Goal: Information Seeking & Learning: Find specific page/section

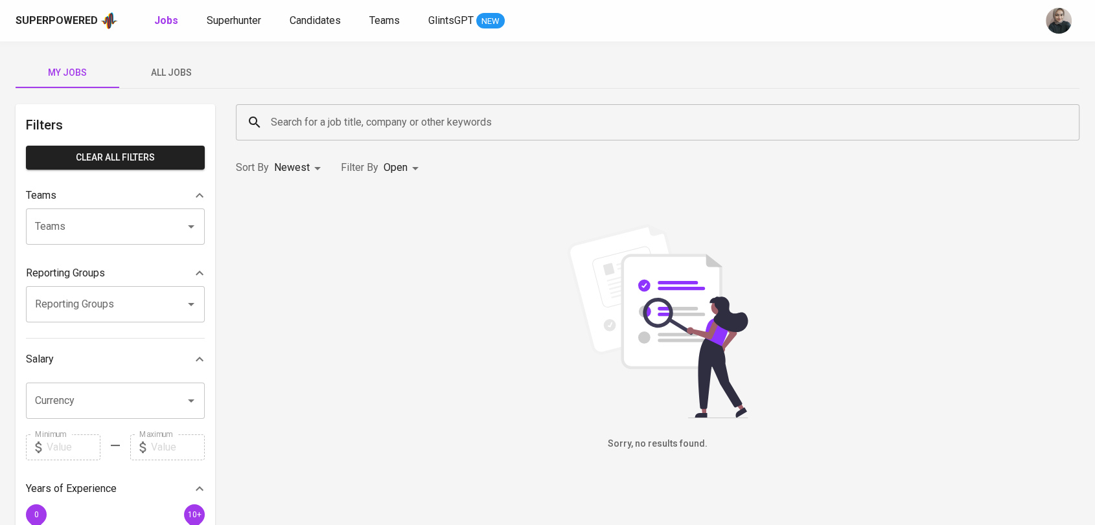
click at [239, 31] on div "Superpowered Jobs Superhunter Candidates Teams GlintsGPT NEW" at bounding box center [547, 20] width 1095 height 41
click at [228, 19] on span "Superhunter" at bounding box center [234, 20] width 54 height 12
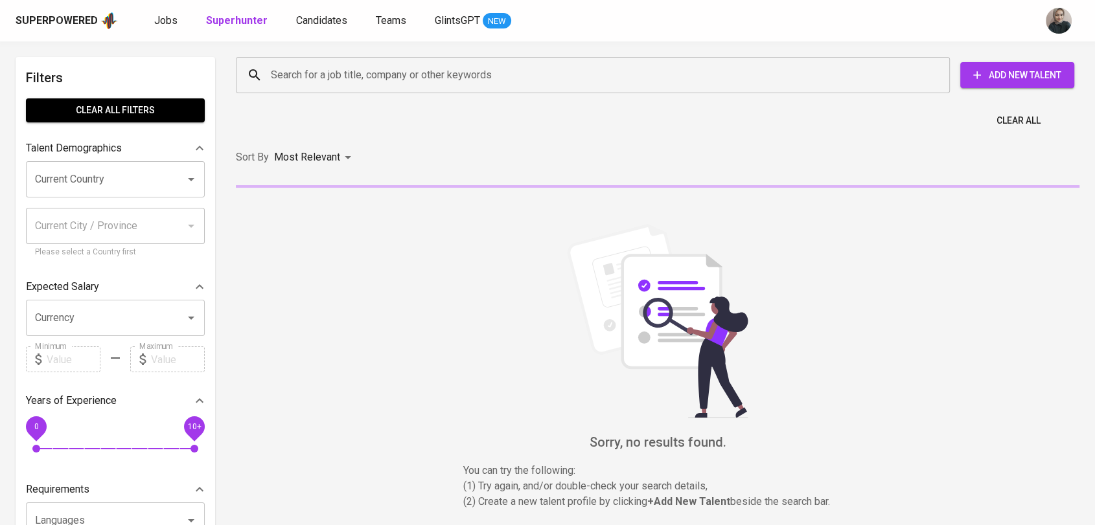
click at [377, 80] on input "Search for a job title, company or other keywords" at bounding box center [596, 75] width 657 height 25
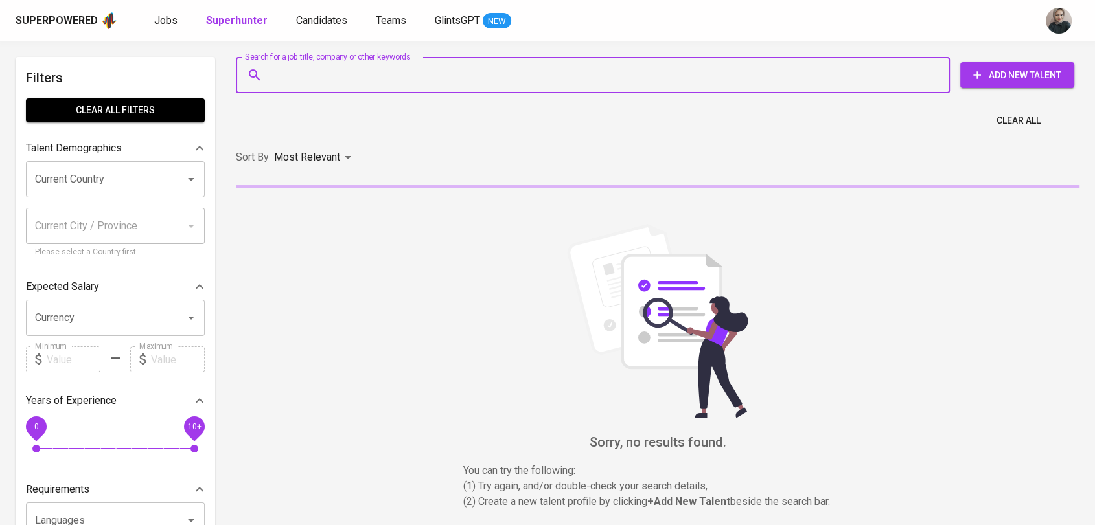
paste input "permataadian@rocketmail.com"
type input "permataadian@rocketmail.com"
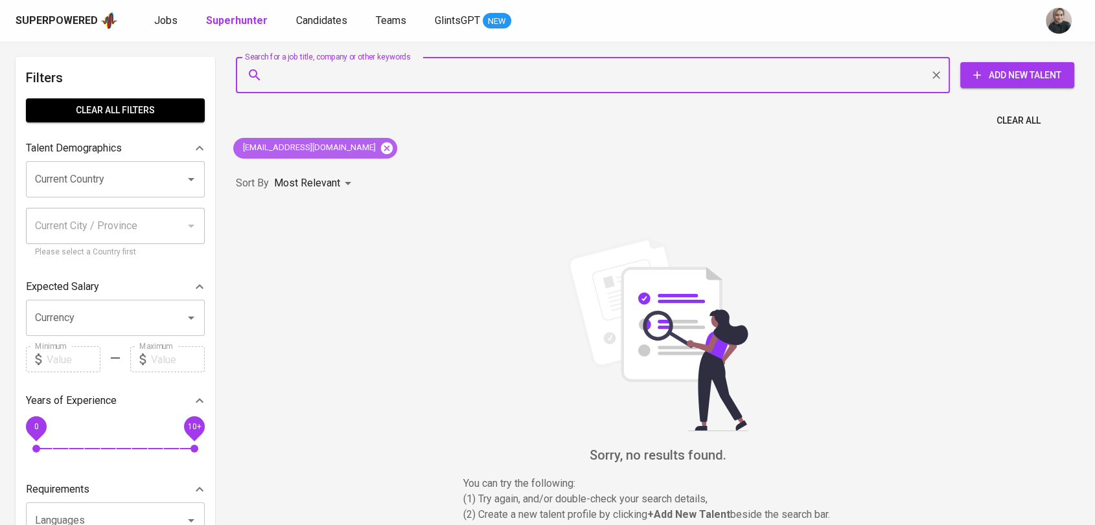
click at [381, 146] on icon at bounding box center [387, 148] width 12 height 12
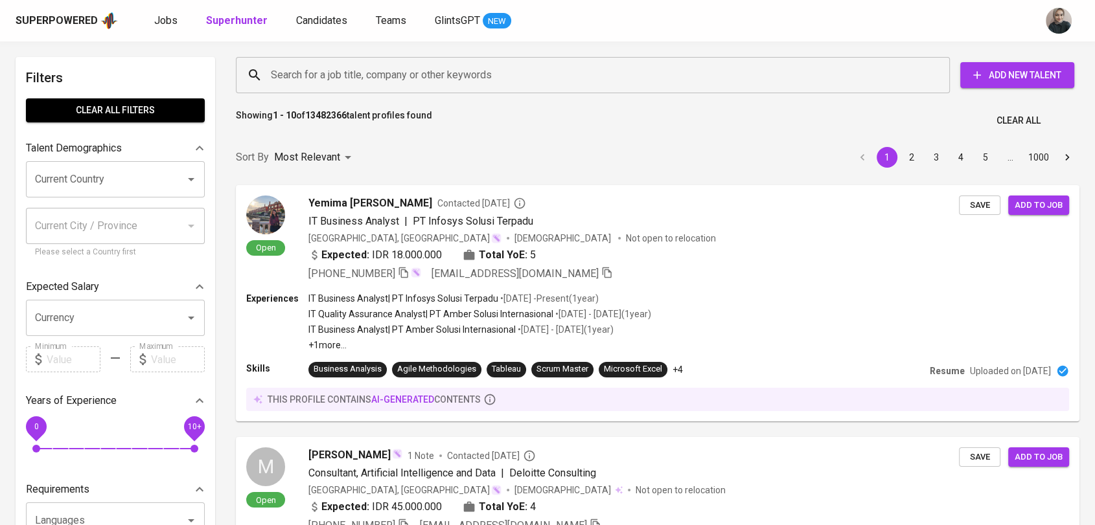
click at [316, 76] on input "Search for a job title, company or other keywords" at bounding box center [596, 75] width 657 height 25
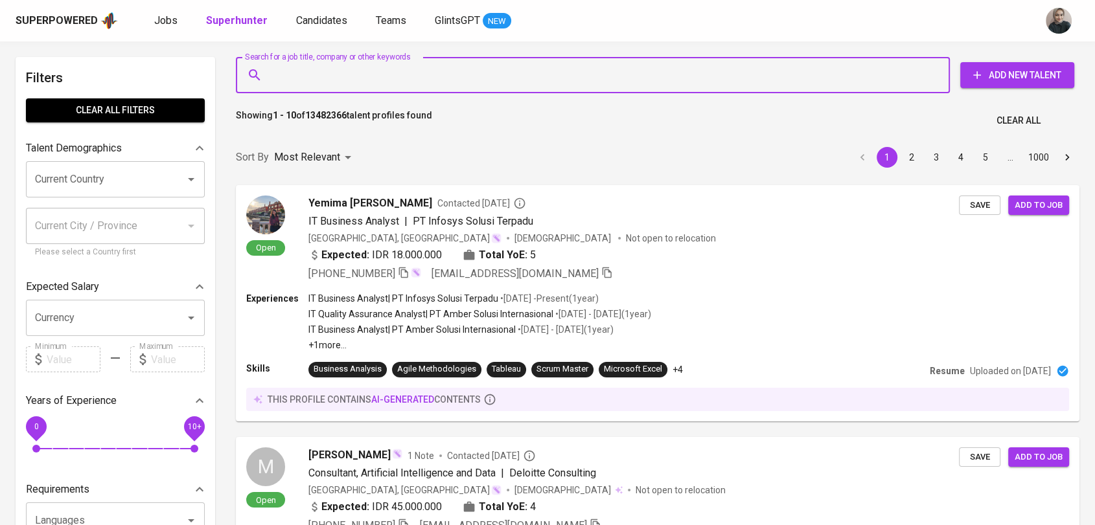
paste input "Dian Permata Sari"
type input "Dian Permata Sari"
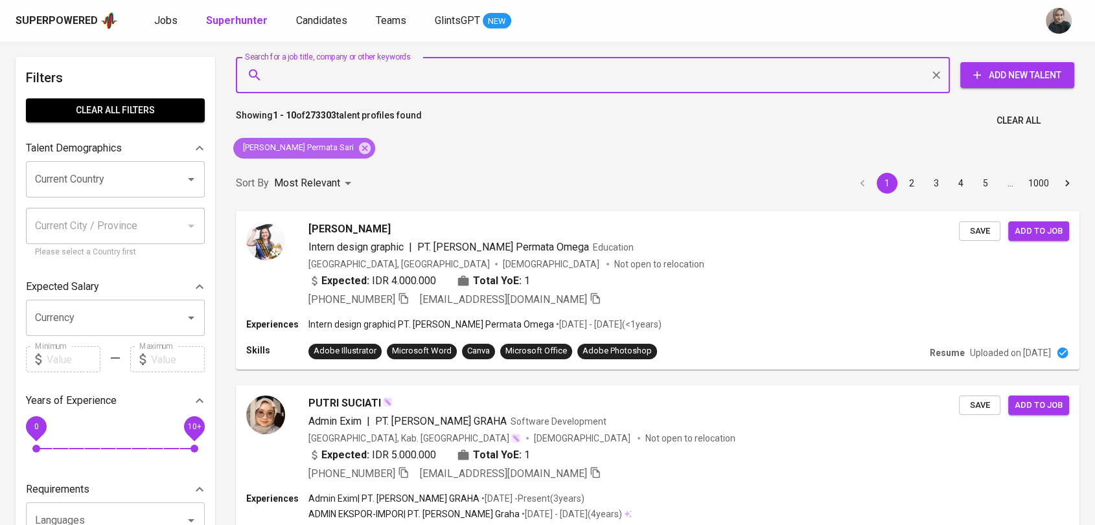
click at [359, 148] on icon at bounding box center [365, 148] width 12 height 12
click at [345, 89] on div "Search for a job title, company or other keywords" at bounding box center [593, 75] width 714 height 36
click at [321, 172] on div "Most Relevant" at bounding box center [315, 184] width 82 height 24
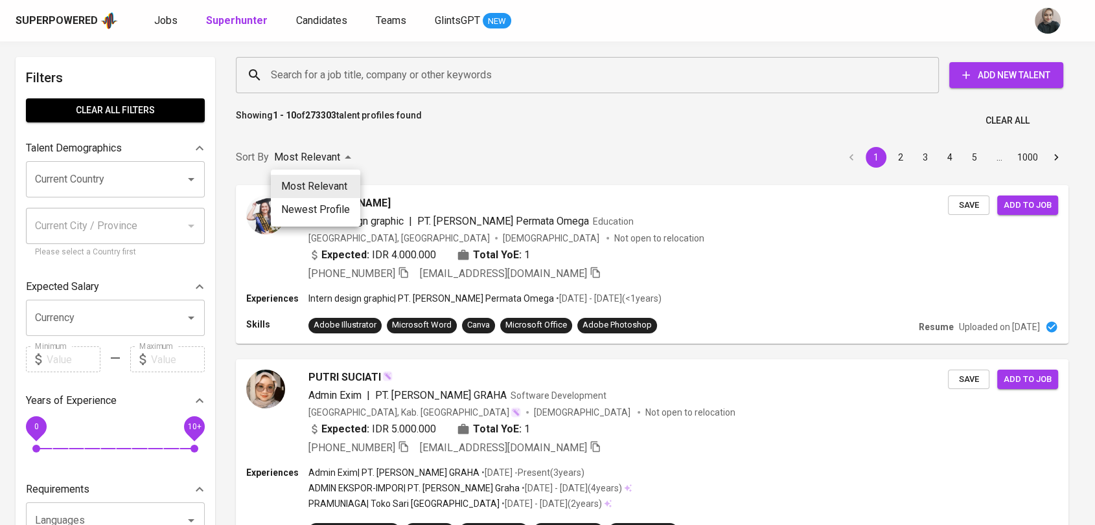
click at [317, 76] on div at bounding box center [547, 262] width 1095 height 525
click at [352, 74] on div "Most Relevant Newest Profile" at bounding box center [547, 262] width 1095 height 525
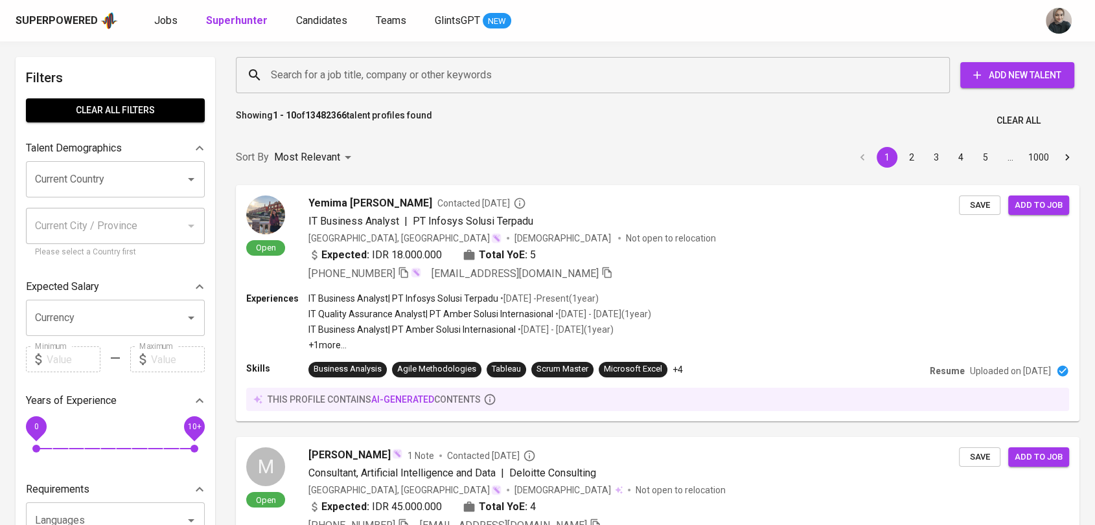
click at [376, 69] on div "Most Relevant Newest Profile" at bounding box center [547, 262] width 1095 height 525
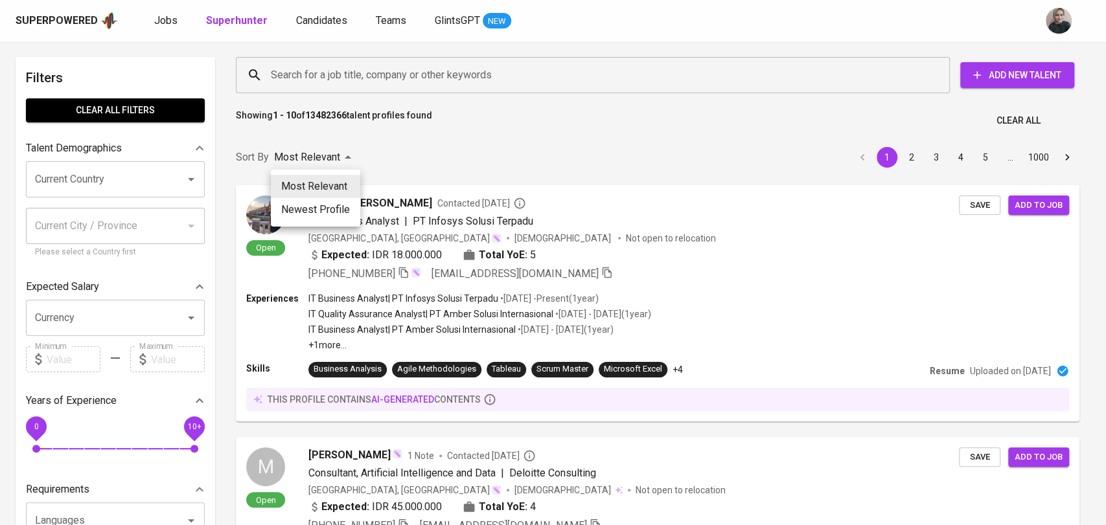
click at [390, 79] on div at bounding box center [553, 262] width 1106 height 525
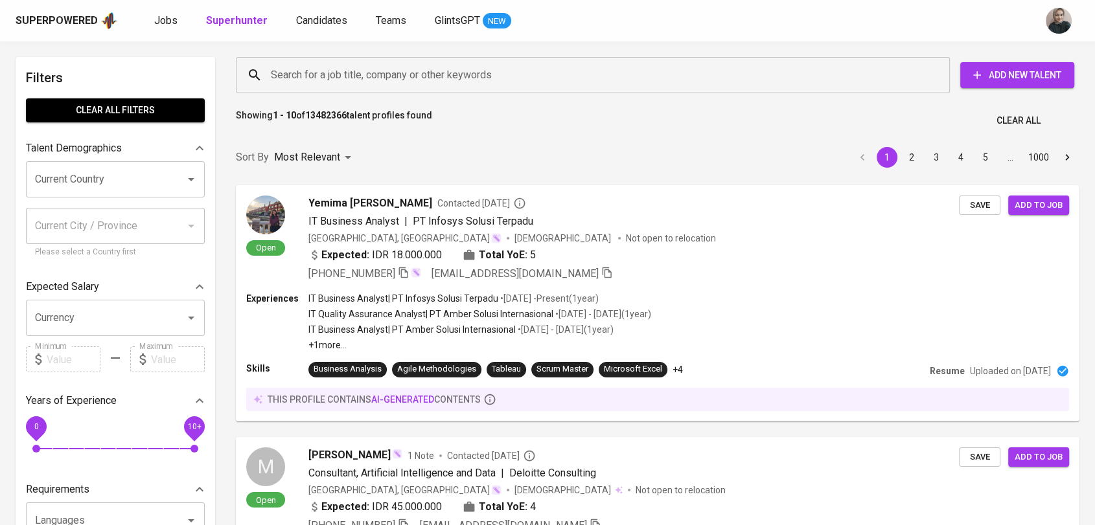
click at [369, 64] on input "Search for a job title, company or other keywords" at bounding box center [596, 75] width 657 height 25
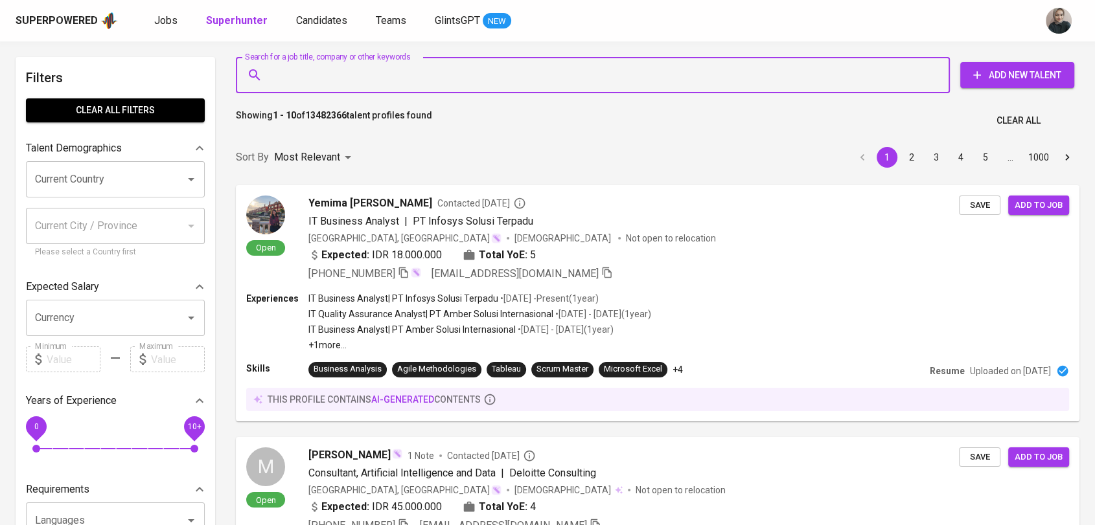
paste input "Arifaldi Afrizal"
type input "Arifaldi Afrizal"
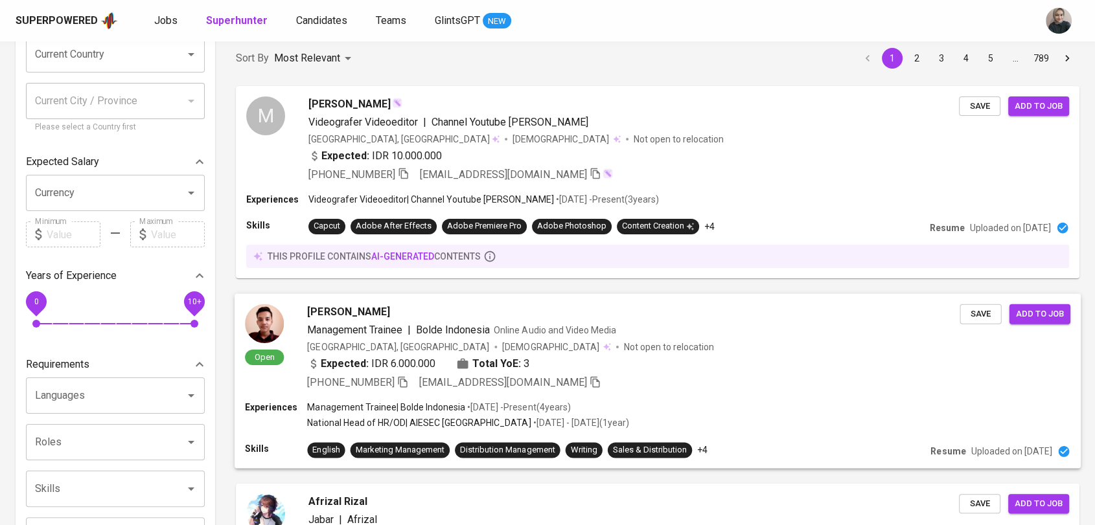
scroll to position [126, 0]
click at [408, 384] on icon "button" at bounding box center [403, 381] width 12 height 12
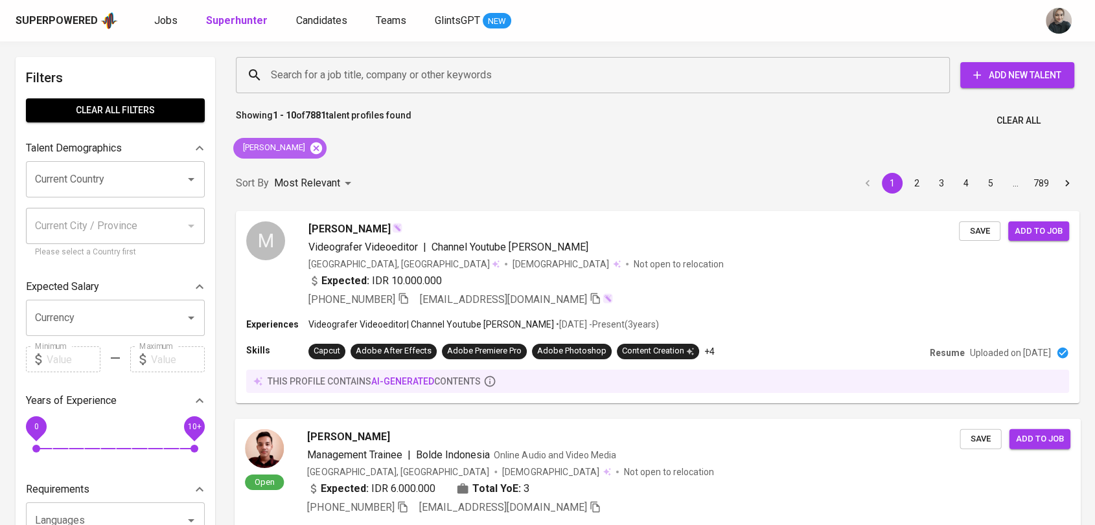
click at [309, 150] on icon at bounding box center [316, 148] width 14 height 14
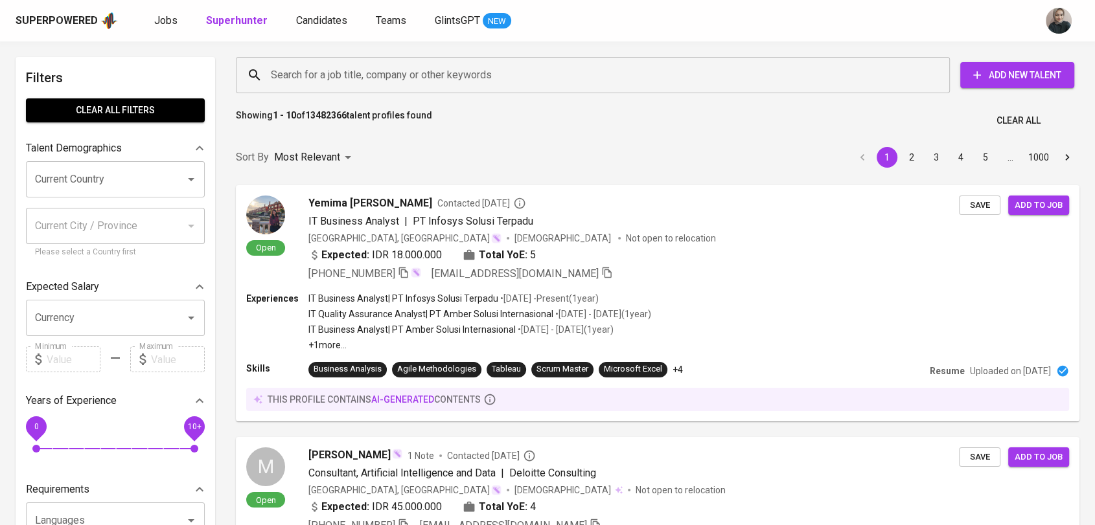
click at [338, 85] on input "Search for a job title, company or other keywords" at bounding box center [596, 75] width 657 height 25
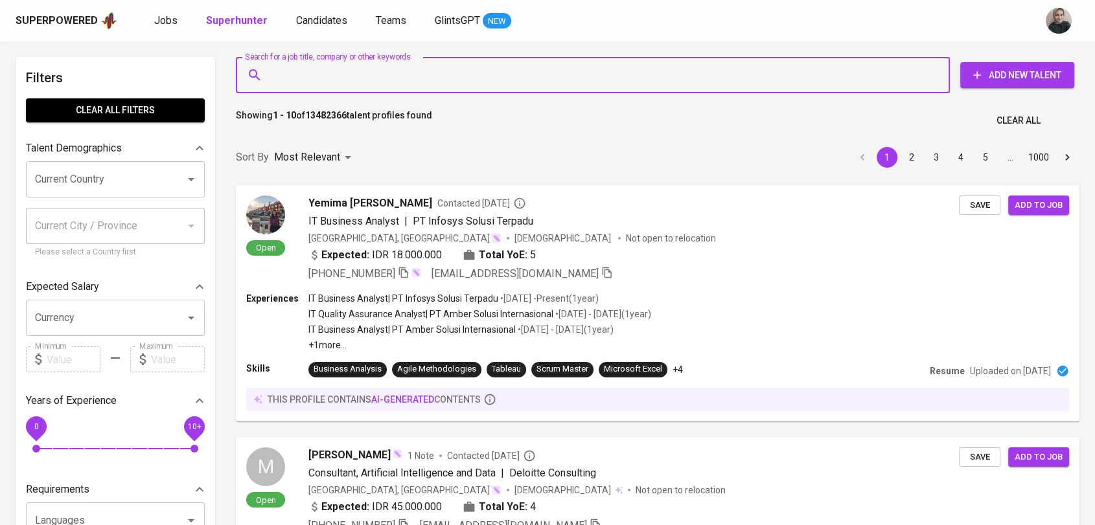
paste input "sylvesterlourico@gmail.com"
type input "sylvesterlourico@gmail.com"
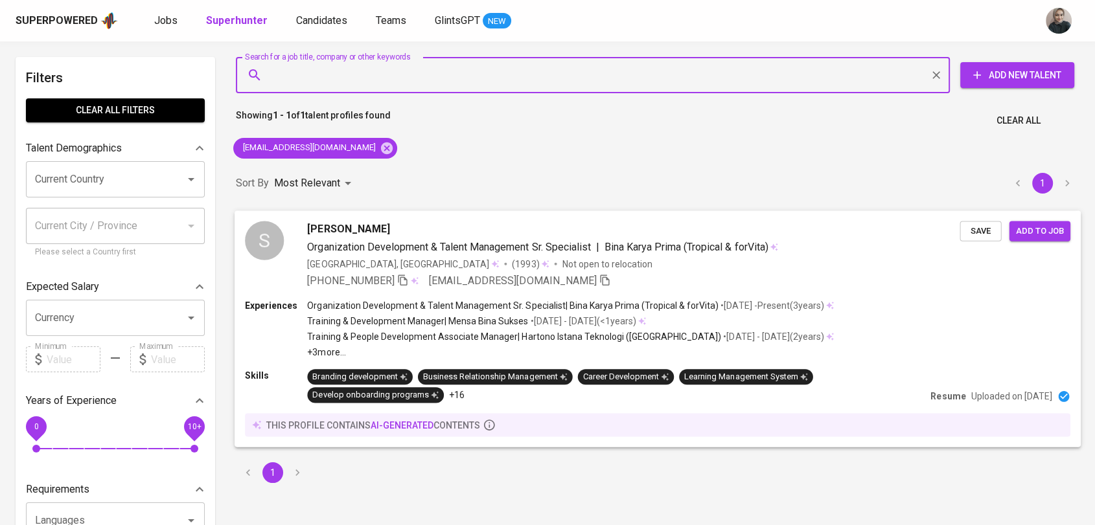
click at [415, 264] on div "Indonesia, DKI Jakarta (1993) Not open to relocation" at bounding box center [479, 263] width 345 height 13
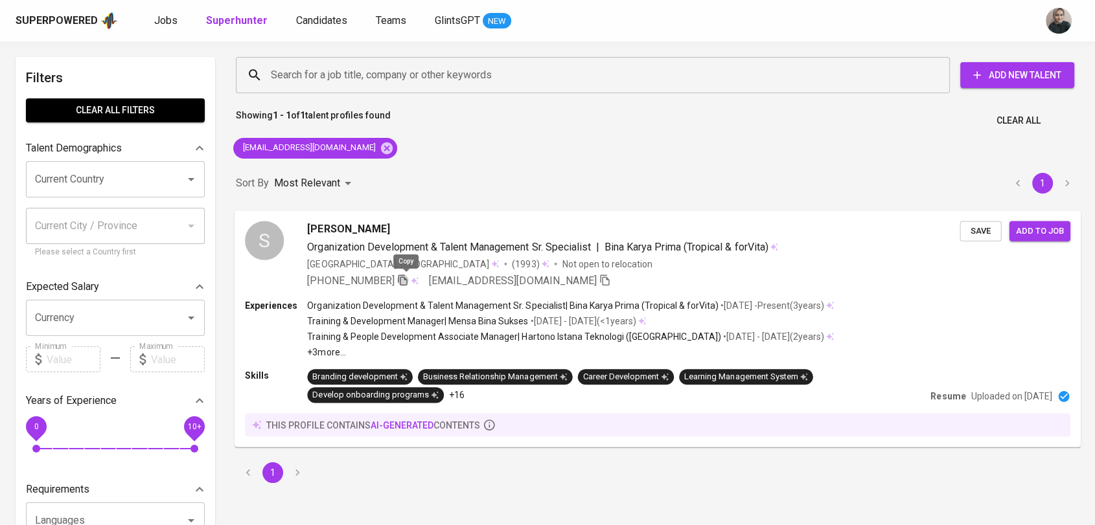
click at [407, 284] on icon "button" at bounding box center [403, 280] width 12 height 12
click at [381, 145] on icon at bounding box center [387, 148] width 12 height 12
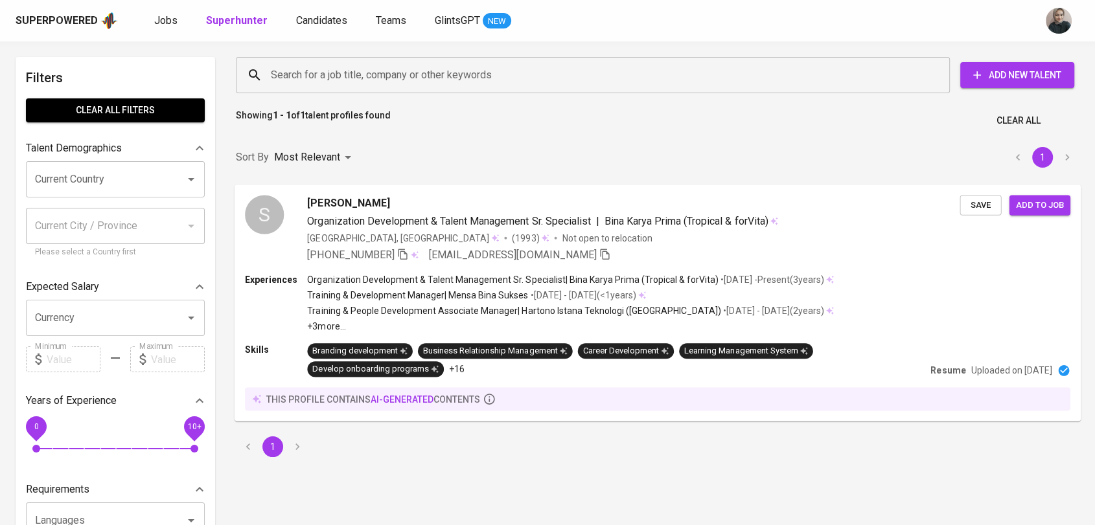
click at [378, 68] on input "Search for a job title, company or other keywords" at bounding box center [596, 75] width 657 height 25
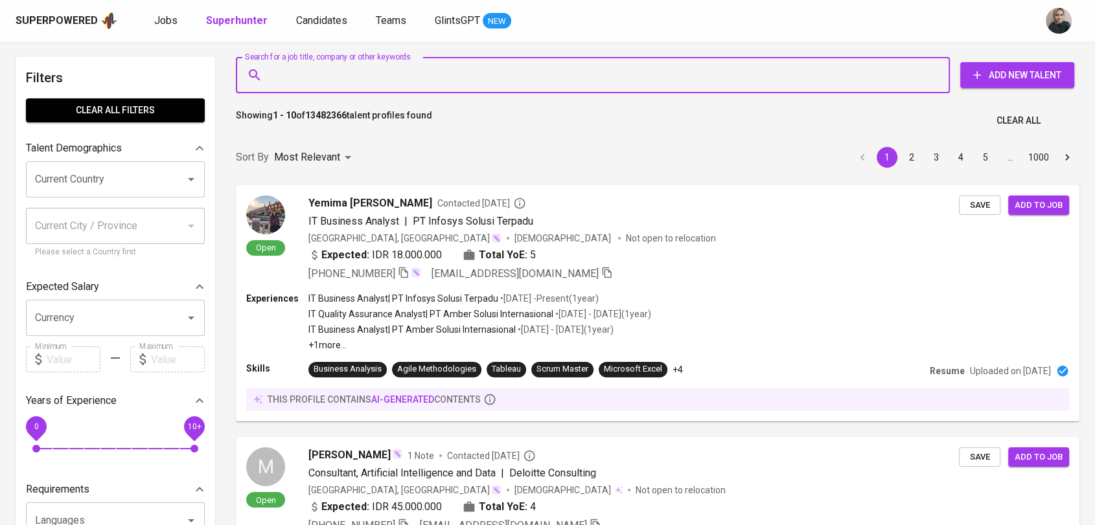
paste input "dhimasalfin2@gmail.com"
type input "dhimasalfin2@gmail.com"
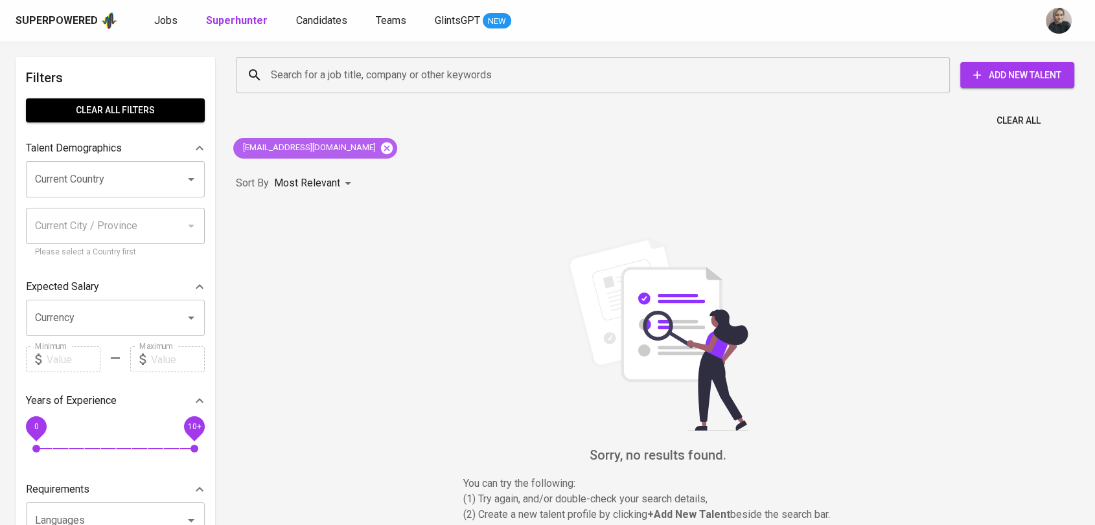
click at [381, 145] on icon at bounding box center [387, 148] width 12 height 12
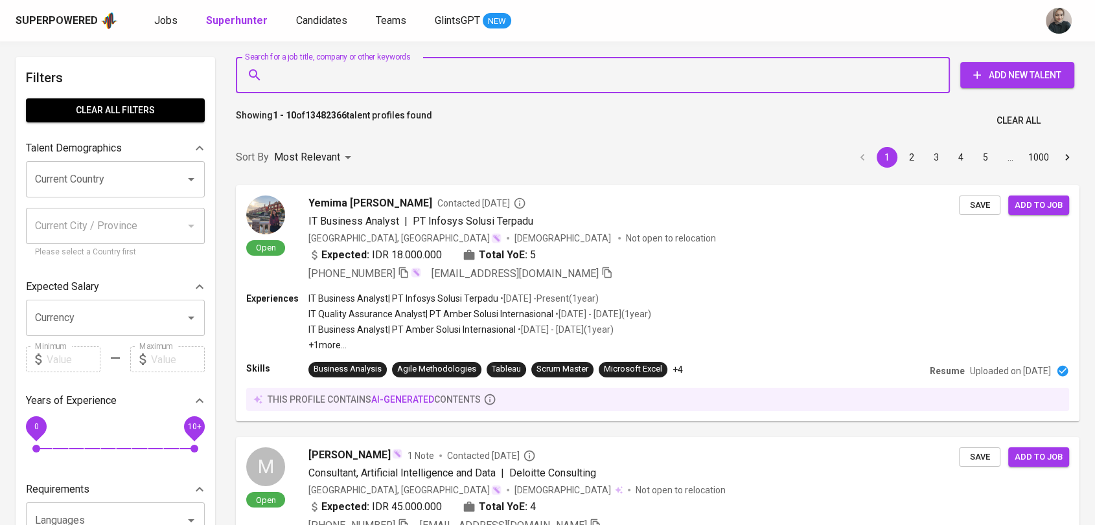
click at [408, 80] on input "Search for a job title, company or other keywords" at bounding box center [596, 75] width 657 height 25
paste input "Dhimas Alfianto"
type input "Dhimas Alfianto"
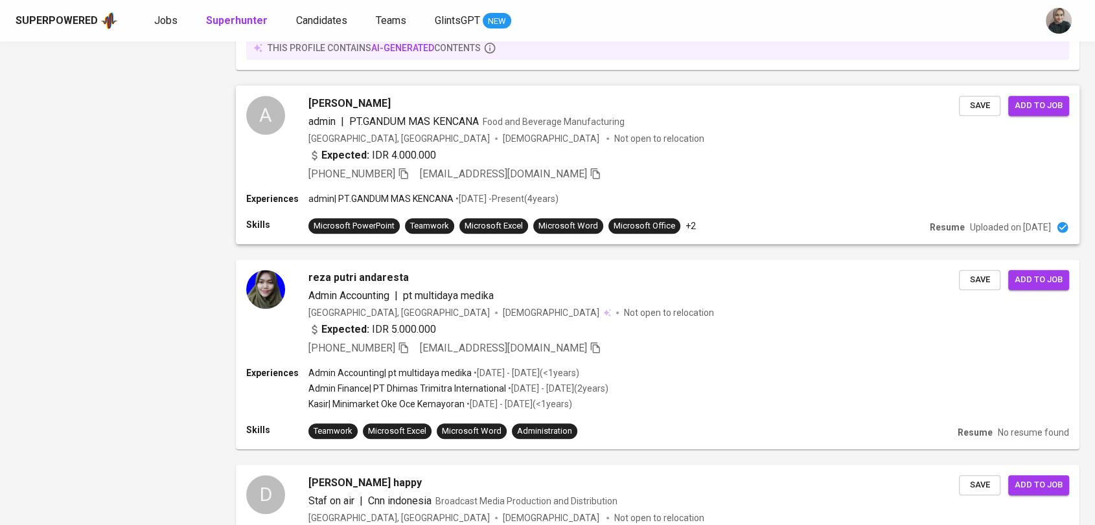
scroll to position [1103, 0]
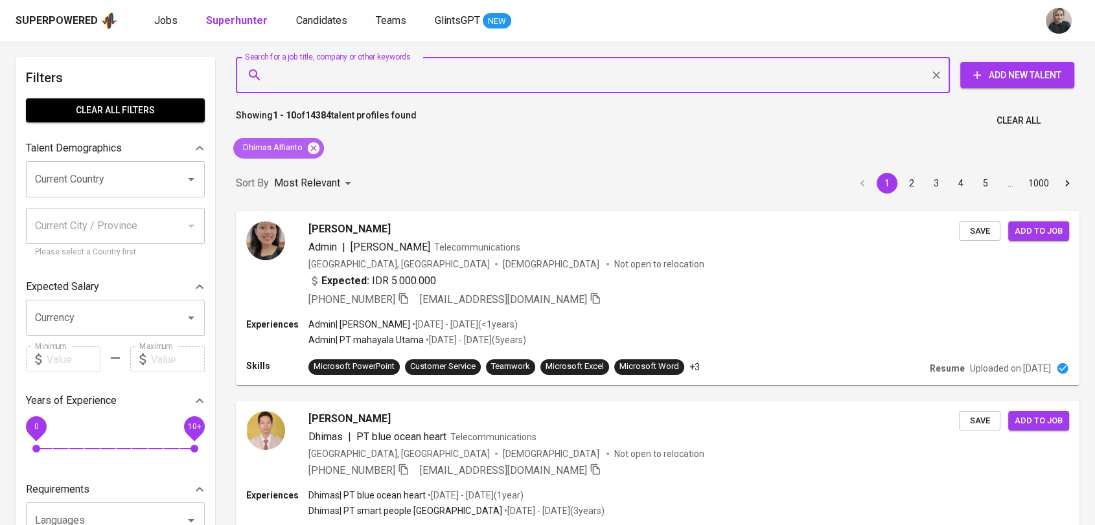
click at [310, 146] on icon at bounding box center [314, 148] width 12 height 12
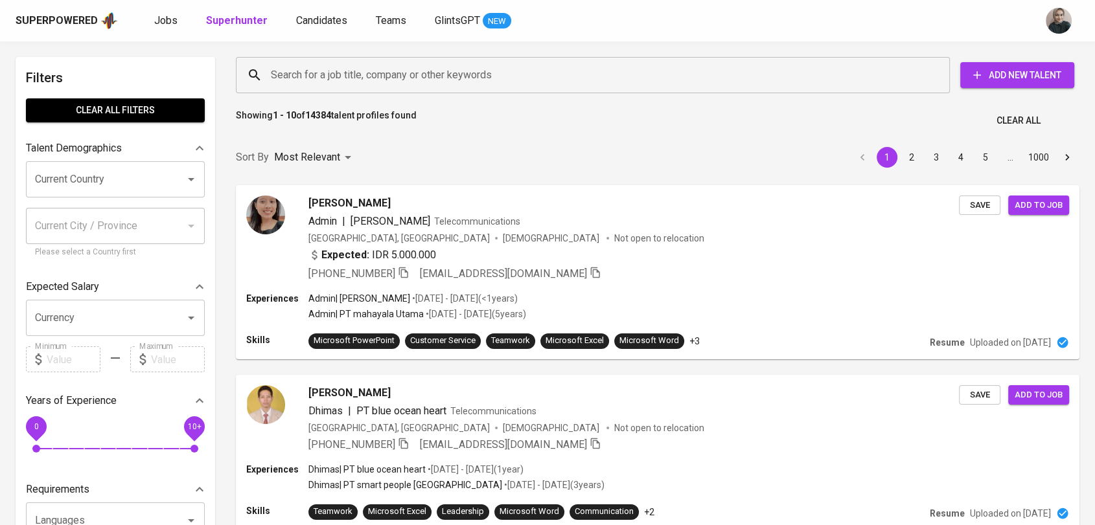
click at [424, 75] on input "Search for a job title, company or other keywords" at bounding box center [596, 75] width 657 height 25
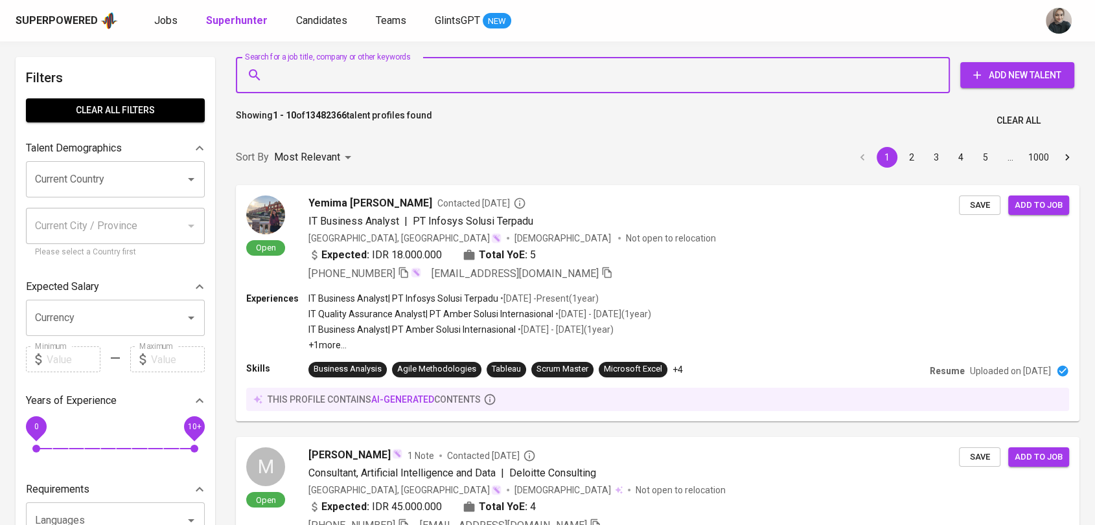
paste input "[EMAIL_ADDRESS][DOMAIN_NAME]"
type input "[EMAIL_ADDRESS][DOMAIN_NAME]"
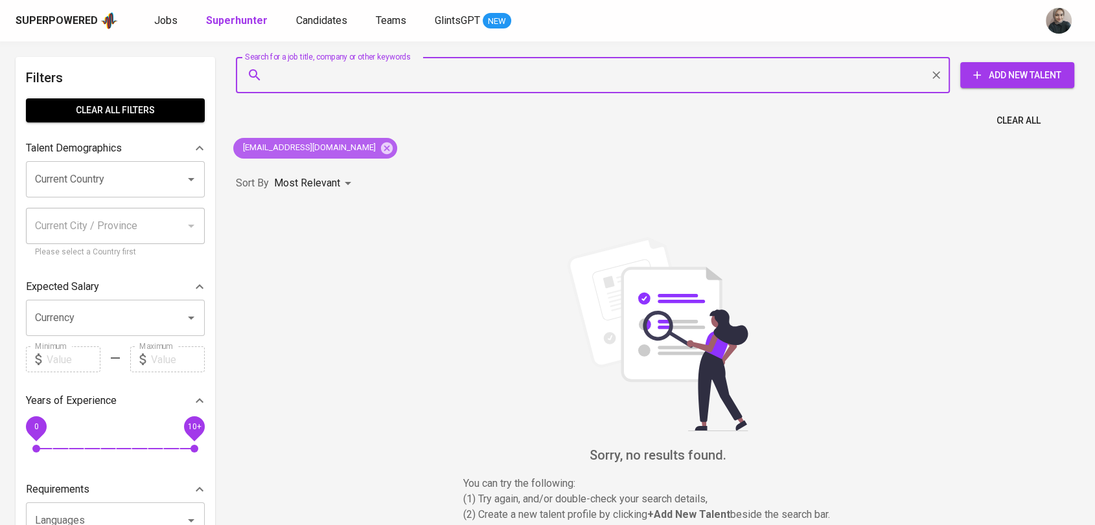
click at [357, 139] on div "[EMAIL_ADDRESS][DOMAIN_NAME]" at bounding box center [315, 148] width 164 height 21
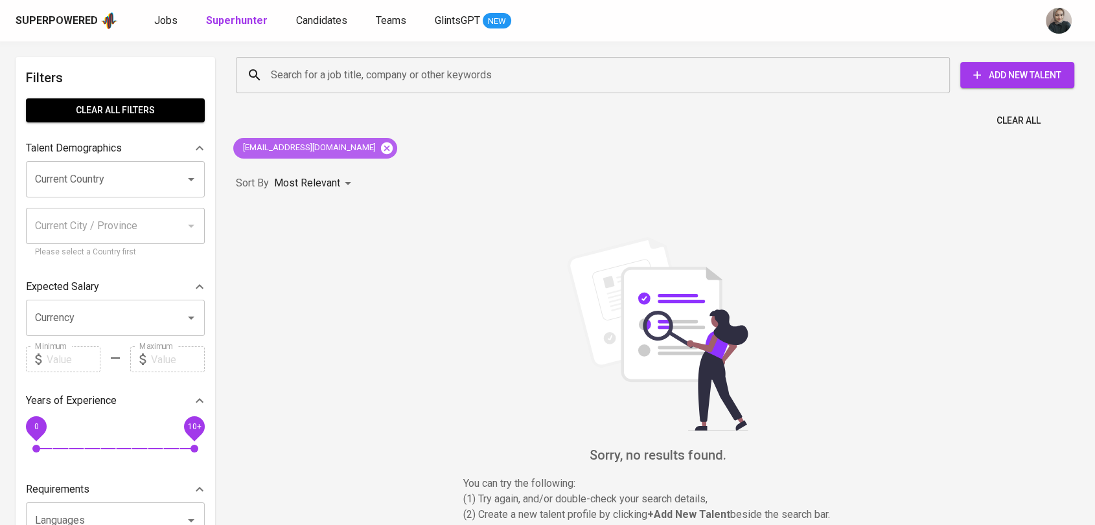
click at [380, 150] on icon at bounding box center [387, 148] width 14 height 14
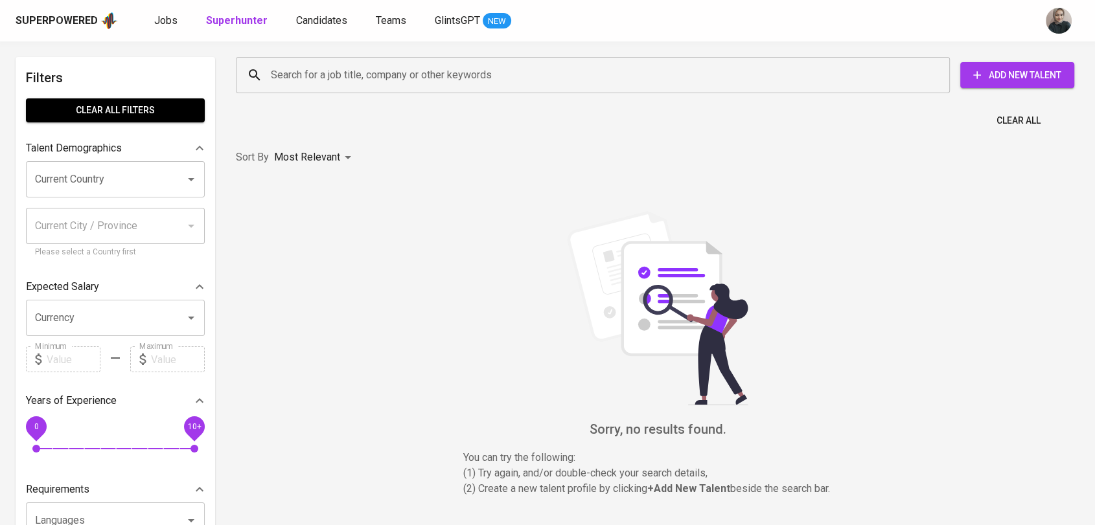
click at [347, 78] on input "Search for a job title, company or other keywords" at bounding box center [596, 75] width 657 height 25
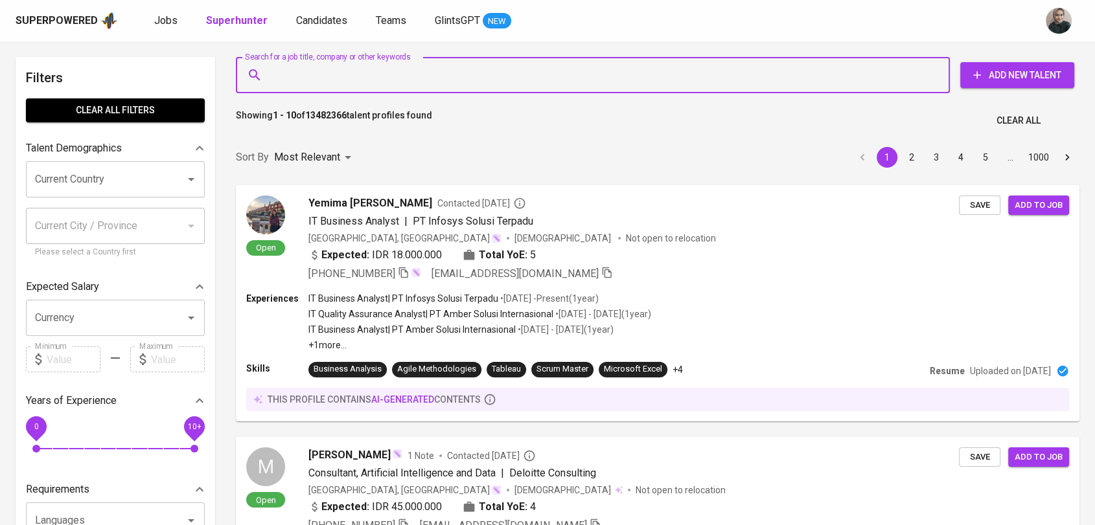
paste input "[PERSON_NAME] Z"
type input "[PERSON_NAME] Z"
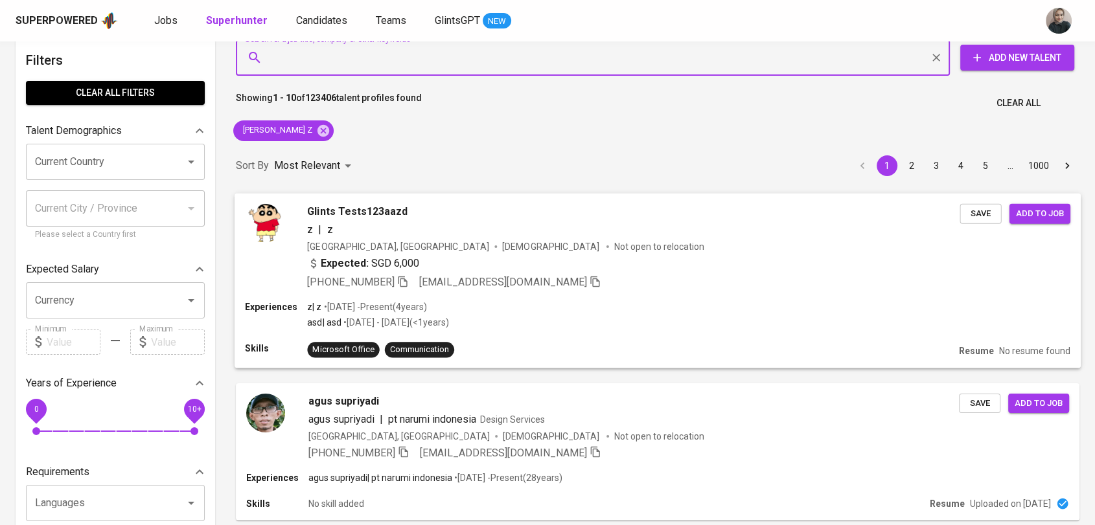
scroll to position [20, 0]
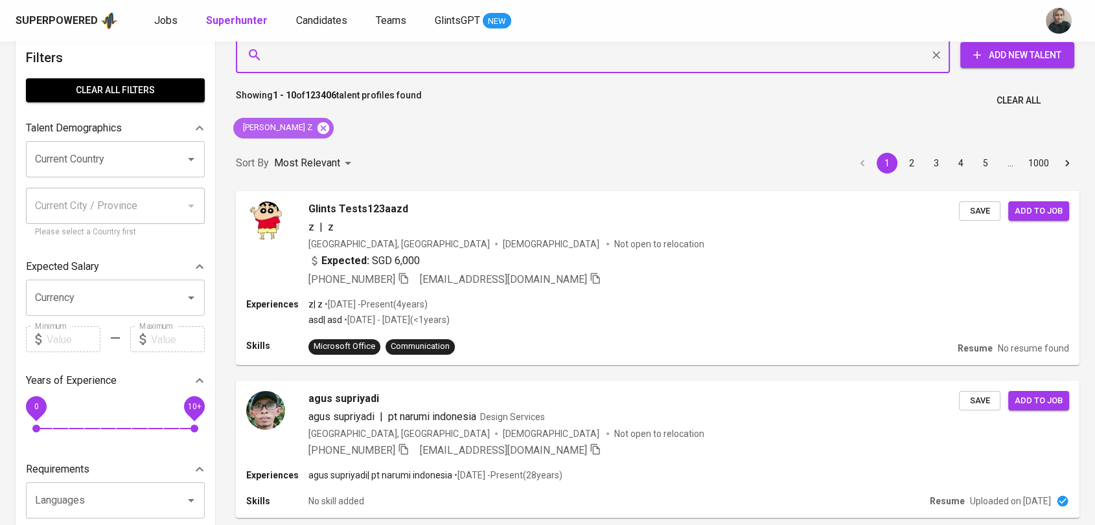
click at [317, 127] on icon at bounding box center [323, 128] width 12 height 12
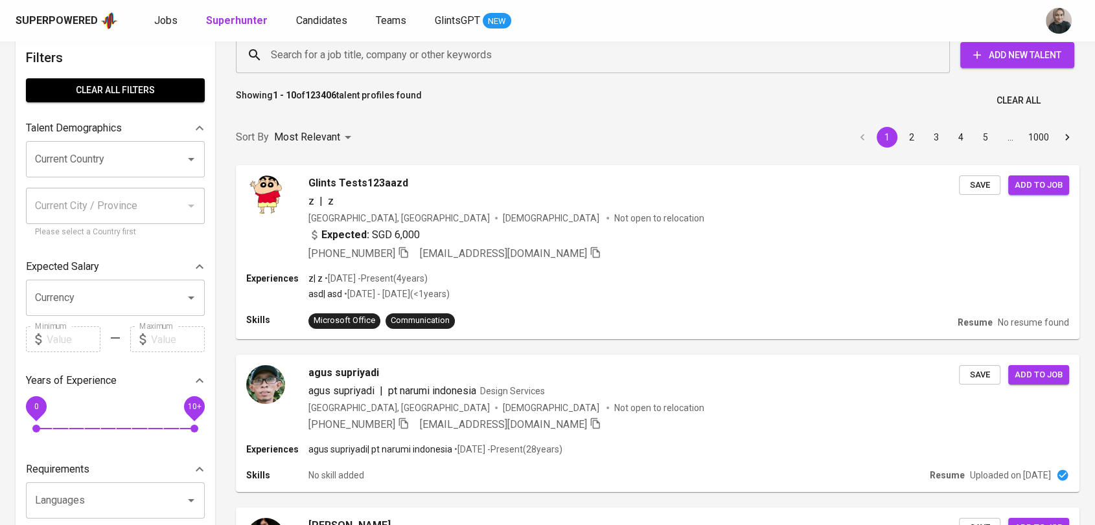
click at [322, 60] on input "Search for a job title, company or other keywords" at bounding box center [596, 55] width 657 height 25
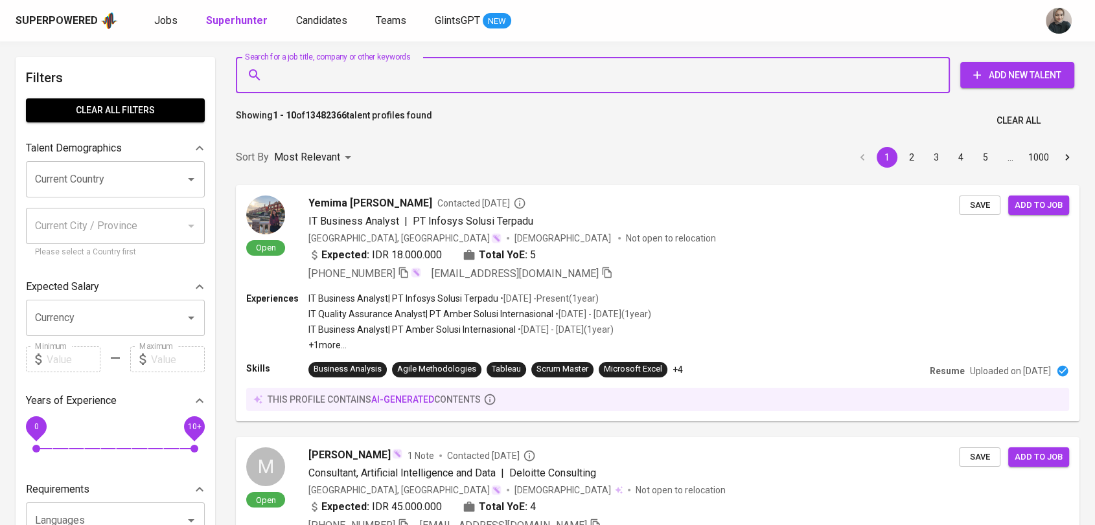
paste input "[EMAIL_ADDRESS][DOMAIN_NAME]"
type input "[EMAIL_ADDRESS][DOMAIN_NAME]"
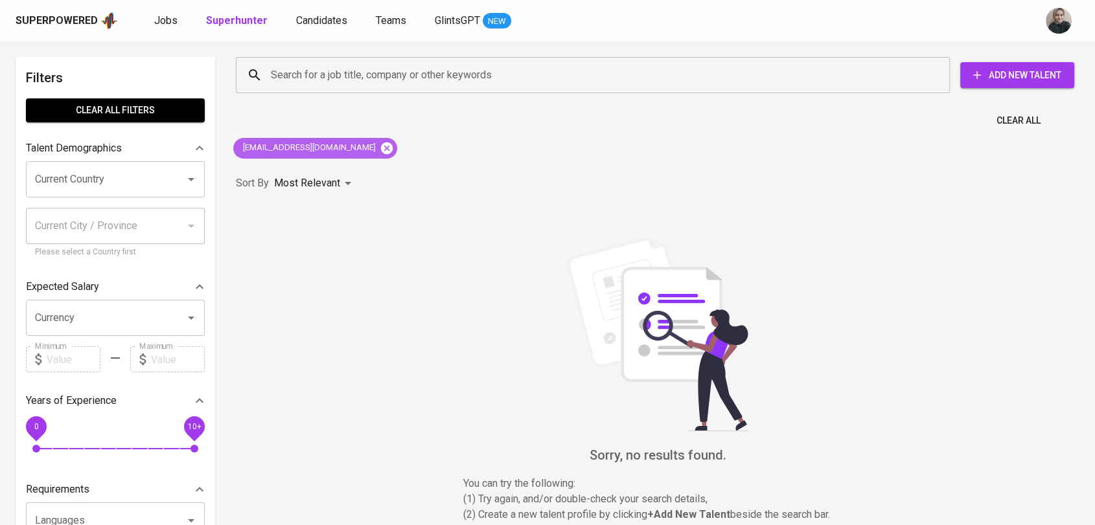
click at [380, 141] on icon at bounding box center [387, 148] width 14 height 14
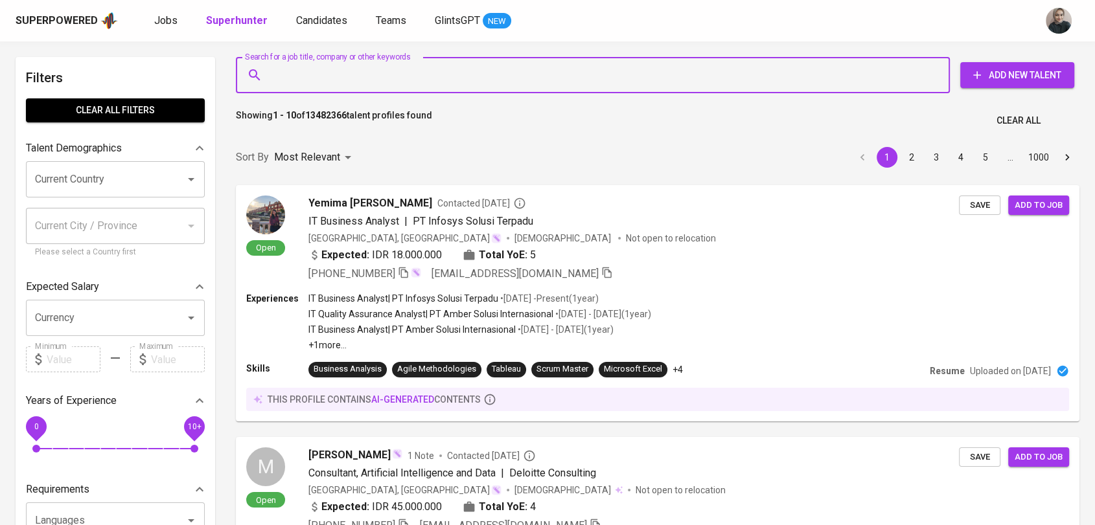
click at [413, 81] on input "Search for a job title, company or other keywords" at bounding box center [596, 75] width 657 height 25
paste input "Rebecca Tiffan"
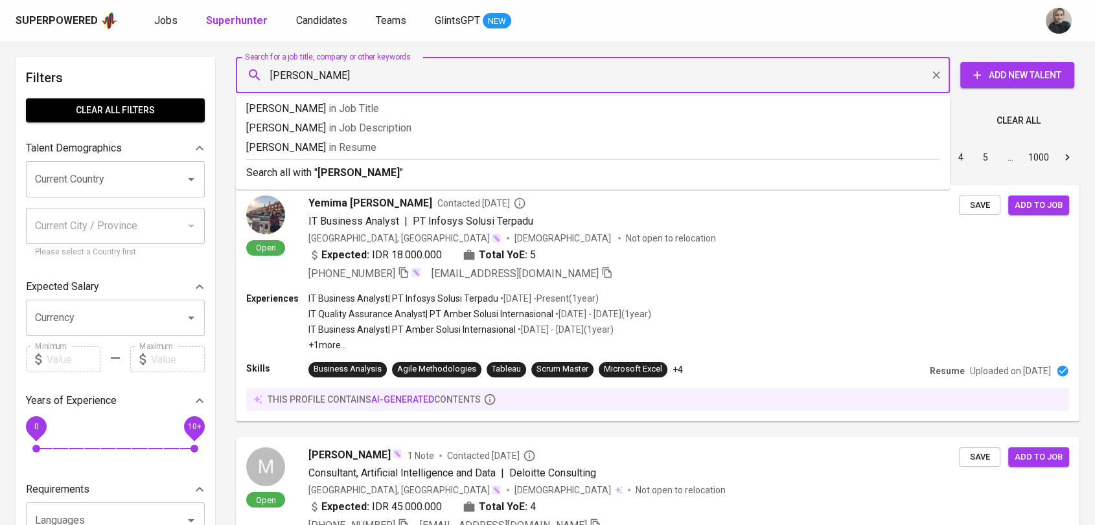
type input "Rebecca Tiffani"
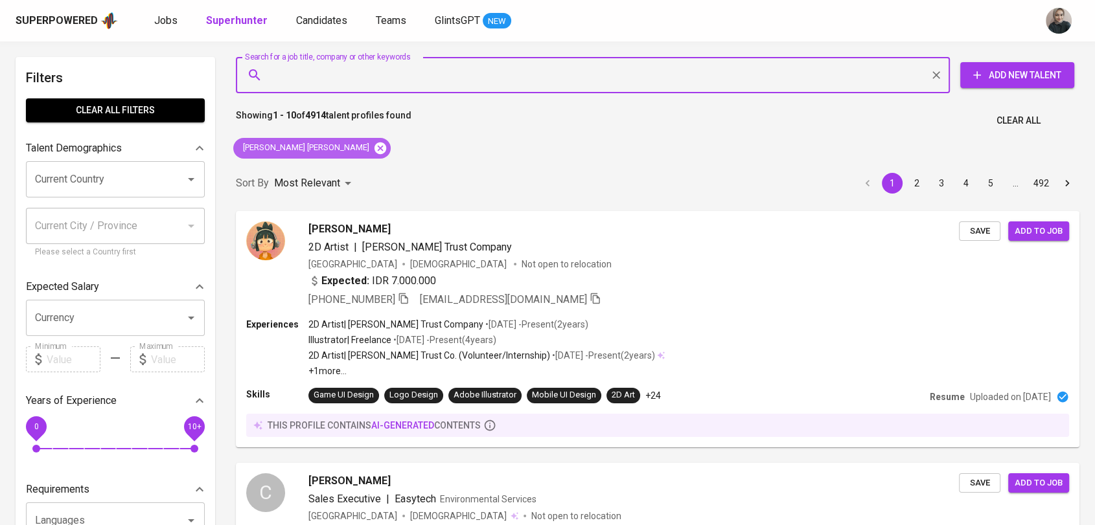
click at [373, 154] on icon at bounding box center [380, 148] width 14 height 14
click at [313, 74] on input "Search for a job title, company or other keywords" at bounding box center [596, 75] width 657 height 25
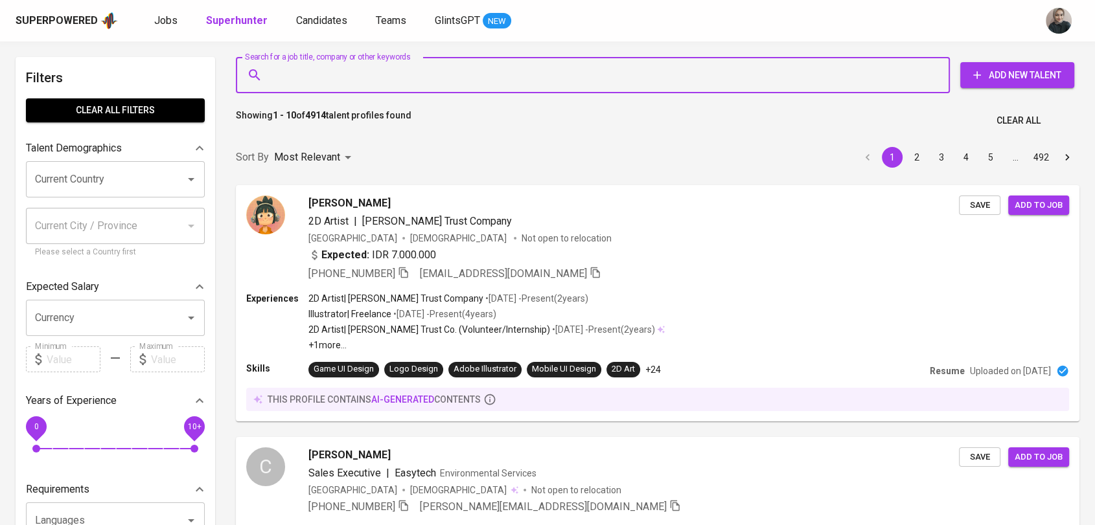
click at [357, 69] on input "Search for a job title, company or other keywords" at bounding box center [596, 75] width 657 height 25
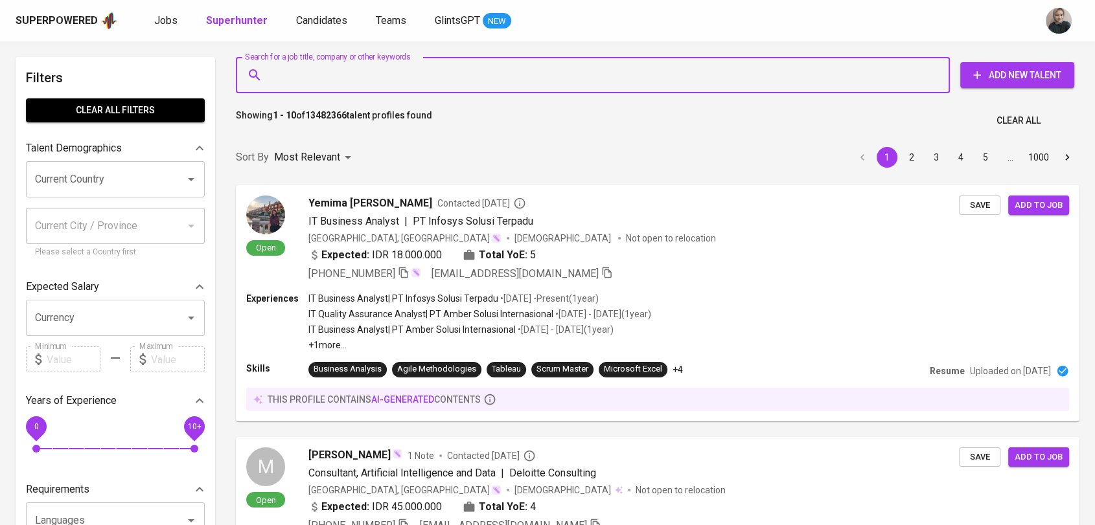
paste input "nugysemail@yahoo.com"
type input "nugysemail@yahoo.com"
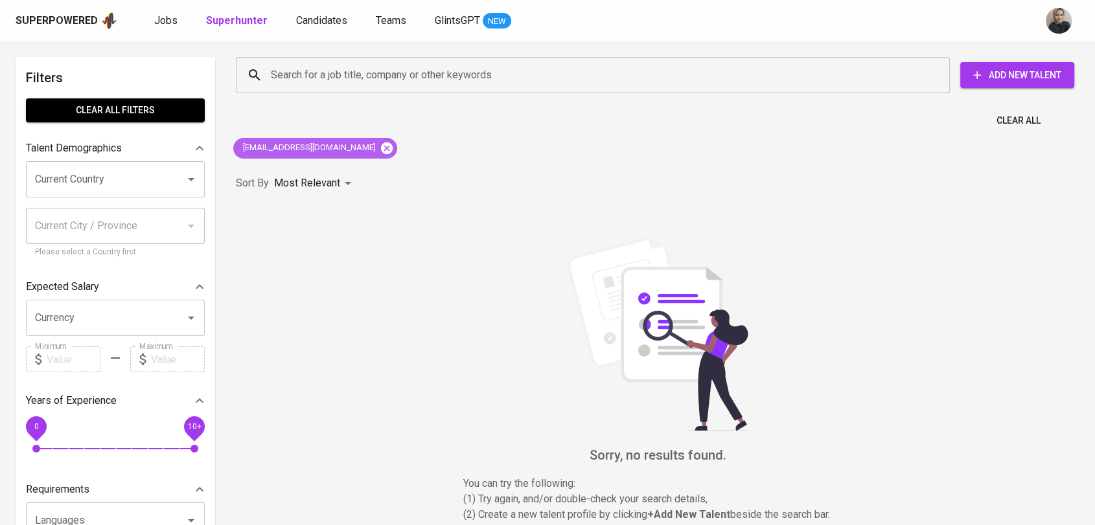
click at [381, 143] on icon at bounding box center [387, 148] width 12 height 12
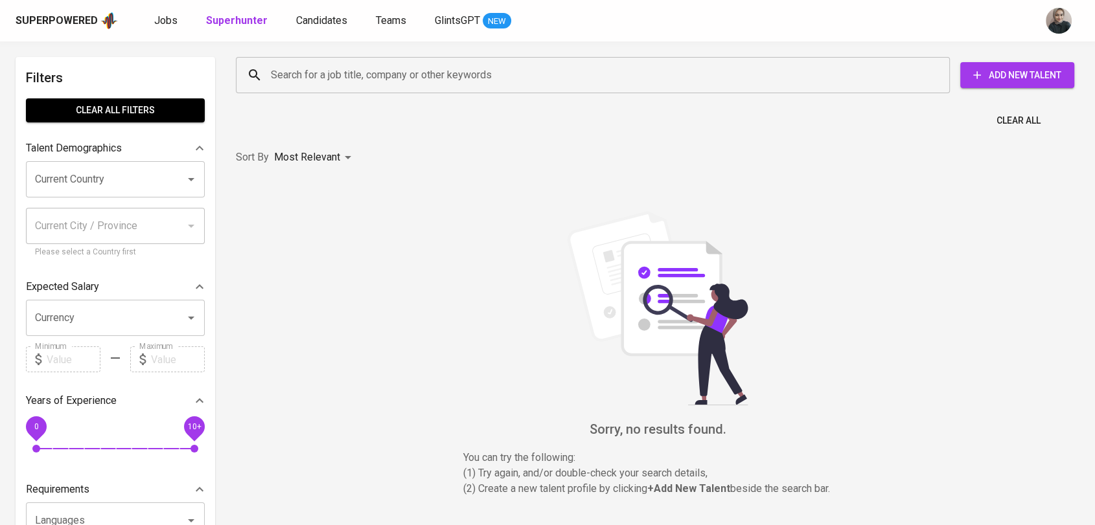
click at [334, 78] on input "Search for a job title, company or other keywords" at bounding box center [596, 75] width 657 height 25
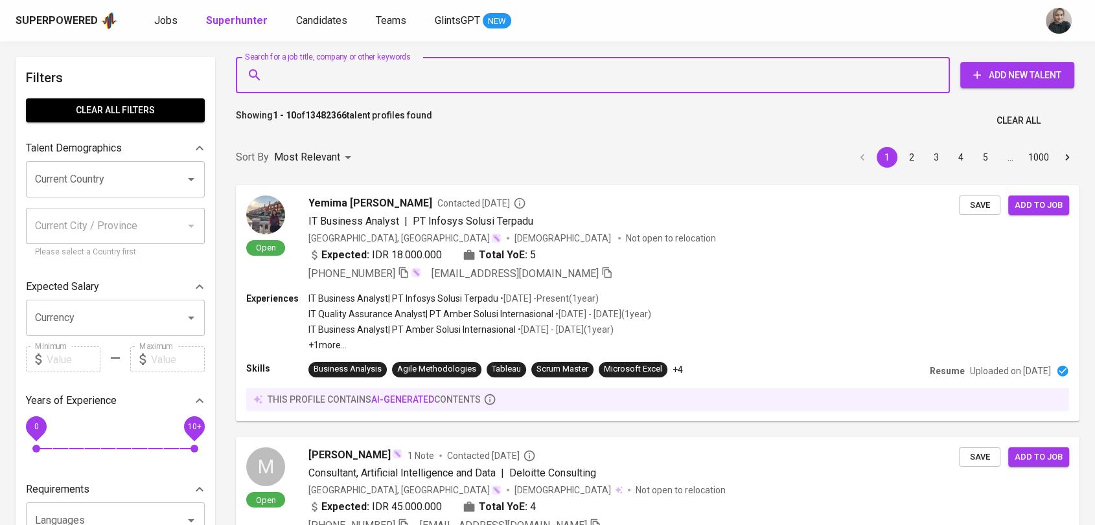
paste input "christ_melani@yahoo.com"
type input "christ_melani@yahoo.com"
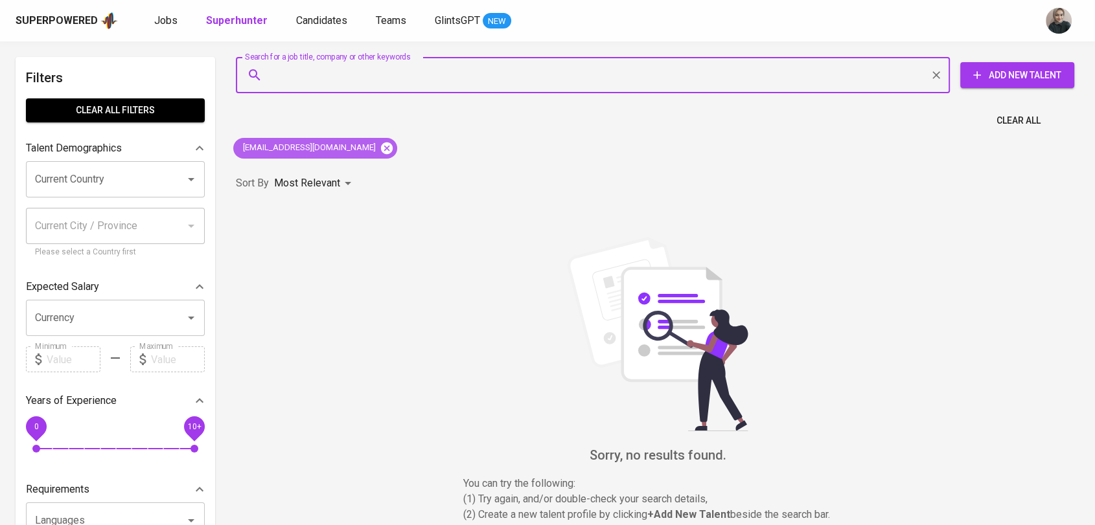
click at [381, 151] on icon at bounding box center [387, 148] width 12 height 12
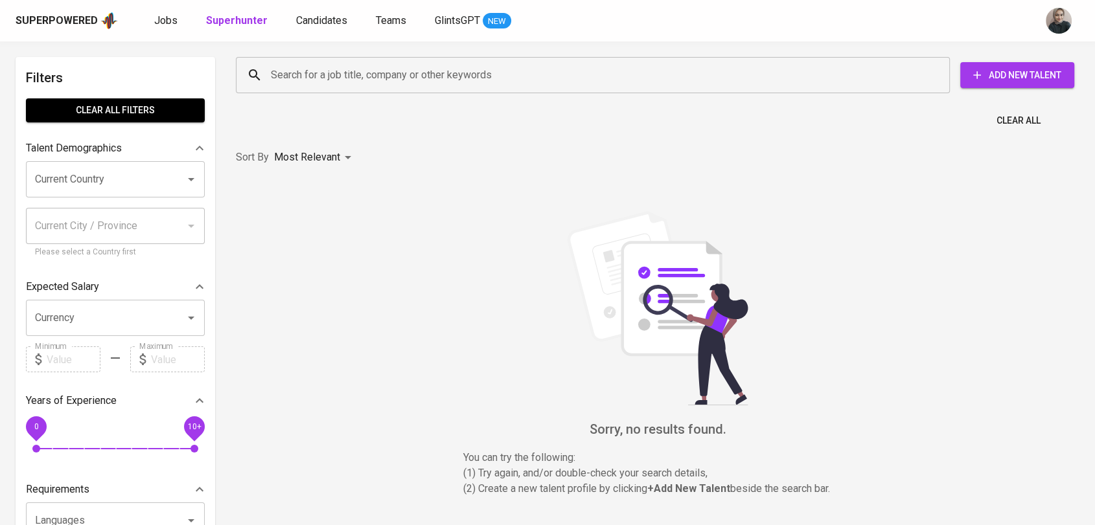
click at [299, 68] on input "Search for a job title, company or other keywords" at bounding box center [596, 75] width 657 height 25
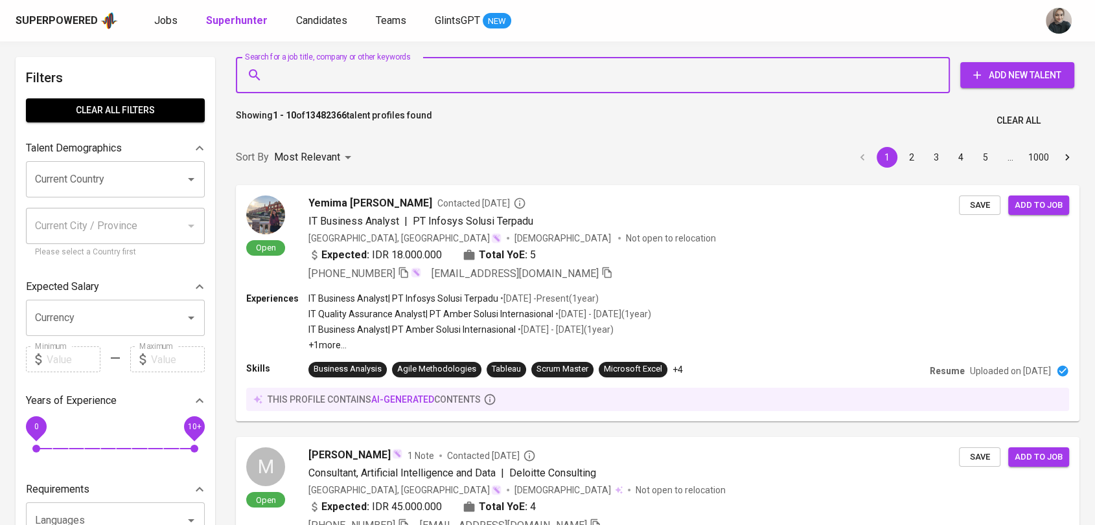
click at [347, 74] on input "Search for a job title, company or other keywords" at bounding box center [596, 75] width 657 height 25
paste input "hellen_maniez@yahoo.com"
type input "hellen_maniez@yahoo.com"
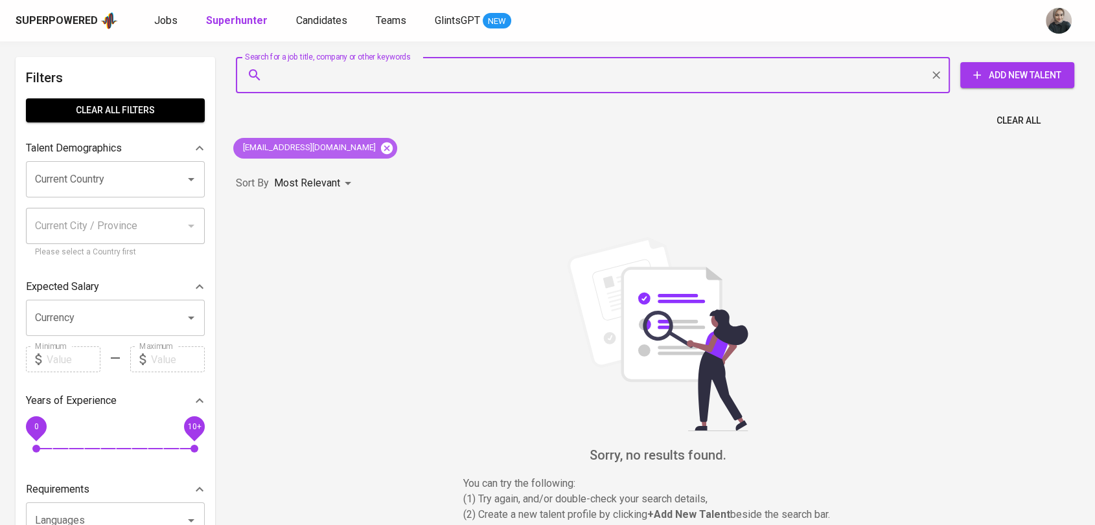
click at [380, 142] on icon at bounding box center [387, 148] width 14 height 14
